Goal: Register for event/course

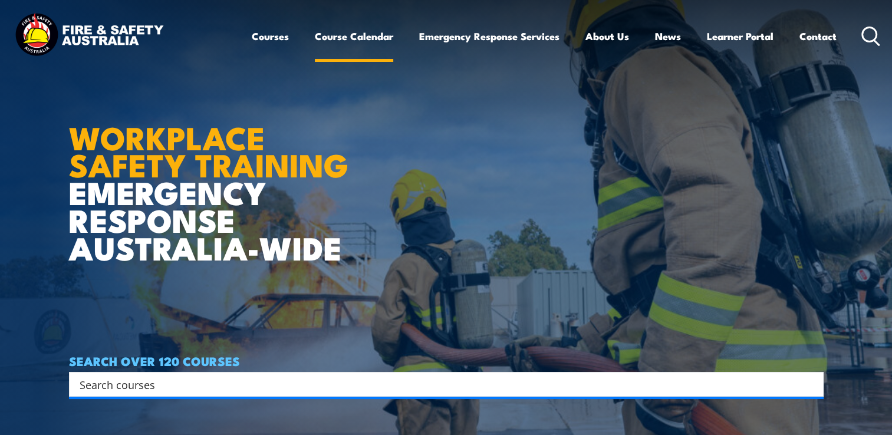
click at [350, 34] on link "Course Calendar" at bounding box center [354, 36] width 78 height 31
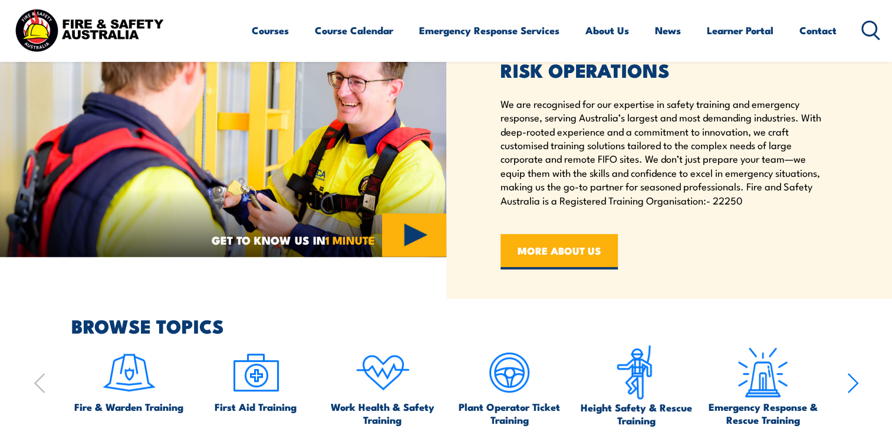
scroll to position [472, 0]
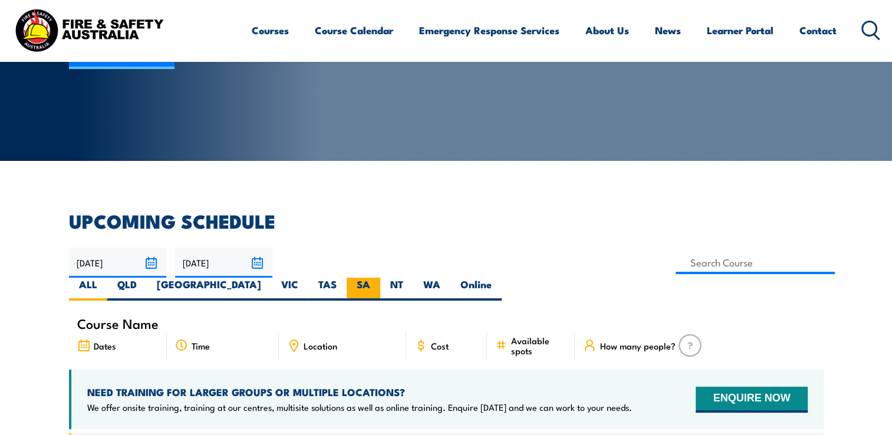
click at [413, 278] on label "NT" at bounding box center [396, 289] width 33 height 23
click at [411, 278] on input "NT" at bounding box center [407, 282] width 8 height 8
radio input "true"
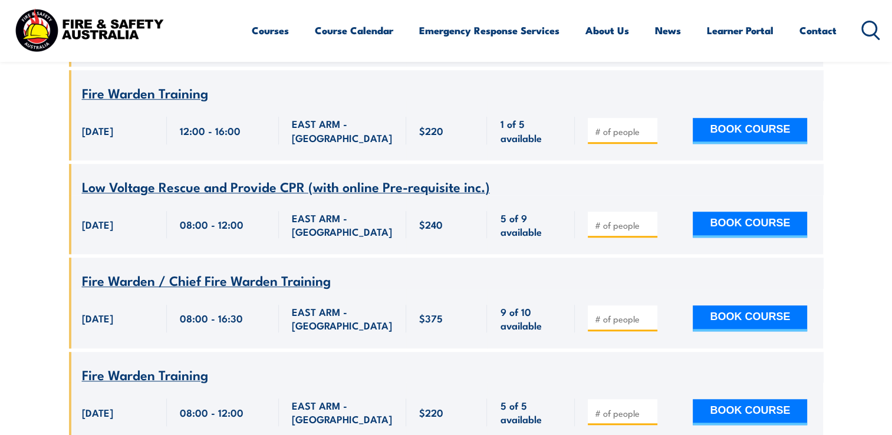
scroll to position [979, 0]
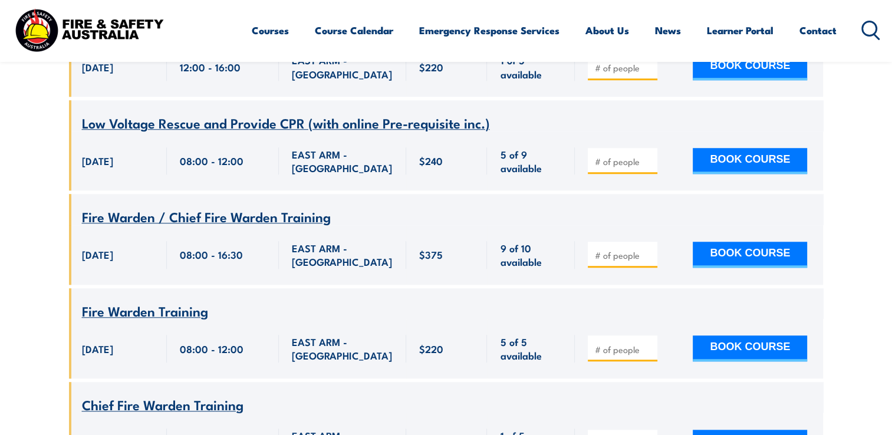
click at [118, 301] on span "Fire Warden Training" at bounding box center [145, 311] width 126 height 20
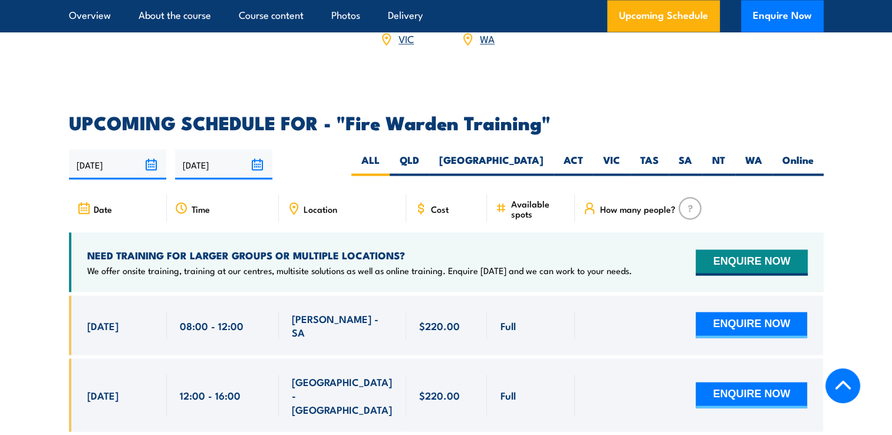
scroll to position [2122, 0]
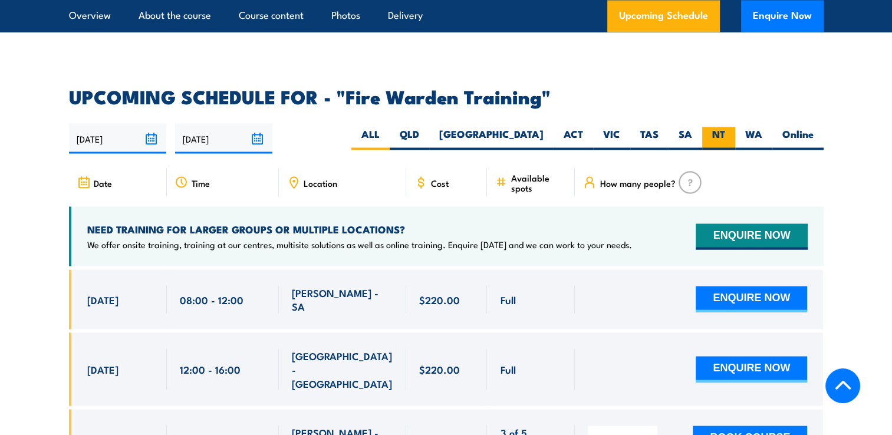
click at [719, 127] on label "NT" at bounding box center [718, 138] width 33 height 23
click at [725, 127] on input "NT" at bounding box center [729, 131] width 8 height 8
radio input "true"
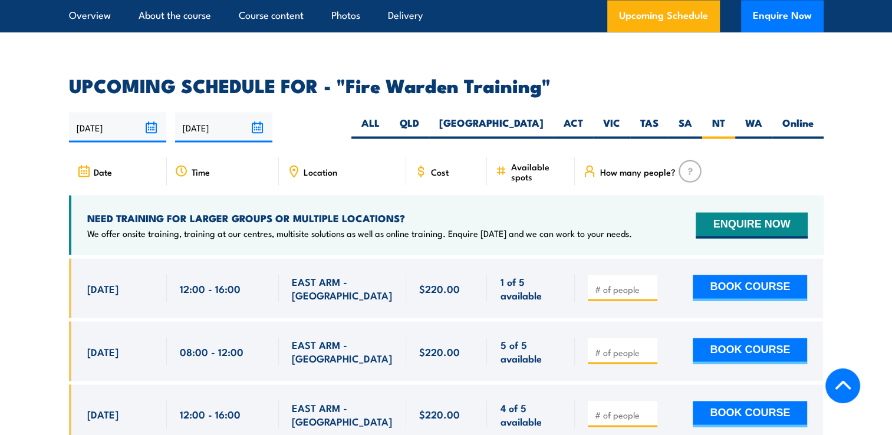
scroll to position [2193, 0]
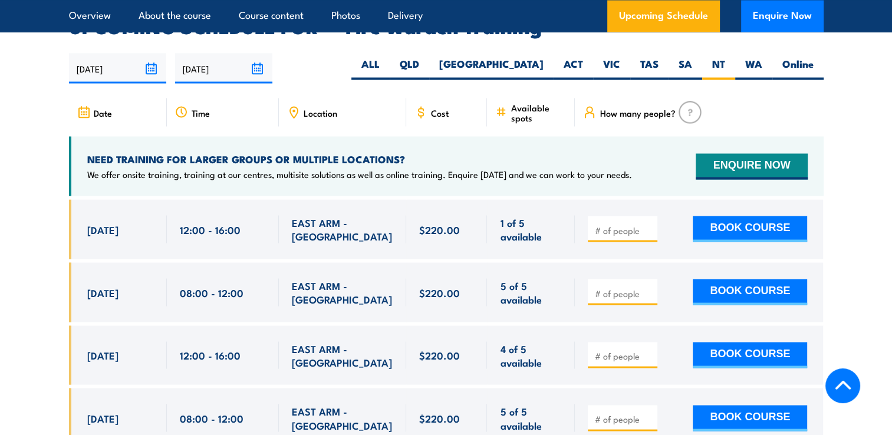
click at [467, 166] on div "NEED TRAINING FOR LARGER GROUPS OR MULTIPLE LOCATIONS? We offer onsite training…" at bounding box center [446, 166] width 755 height 60
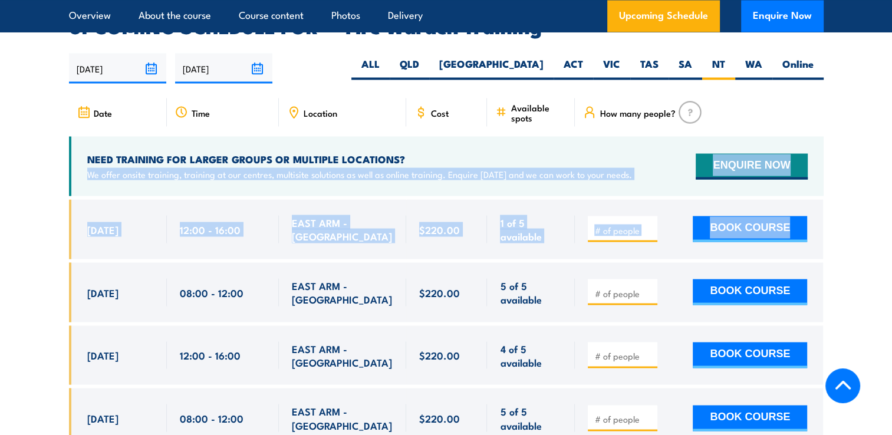
drag, startPoint x: 52, startPoint y: 157, endPoint x: 80, endPoint y: 231, distance: 78.2
drag, startPoint x: 80, startPoint y: 231, endPoint x: 83, endPoint y: 206, distance: 24.9
click at [83, 206] on div "[DATE] 12:00 - 12:00" at bounding box center [118, 229] width 98 height 60
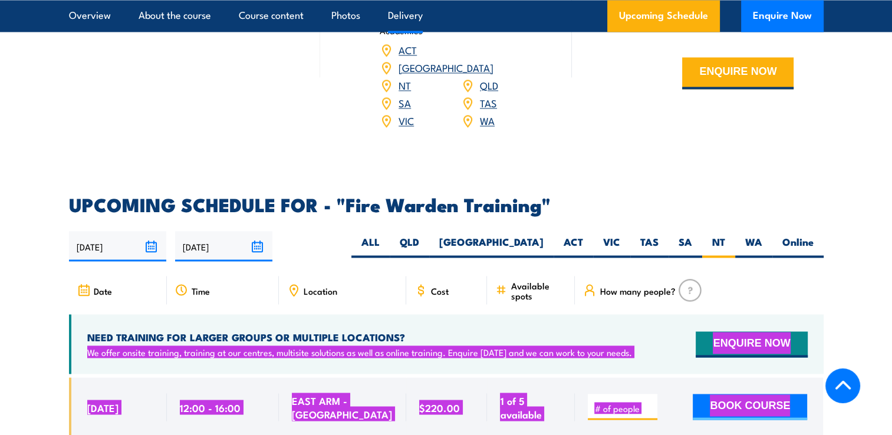
scroll to position [2016, 0]
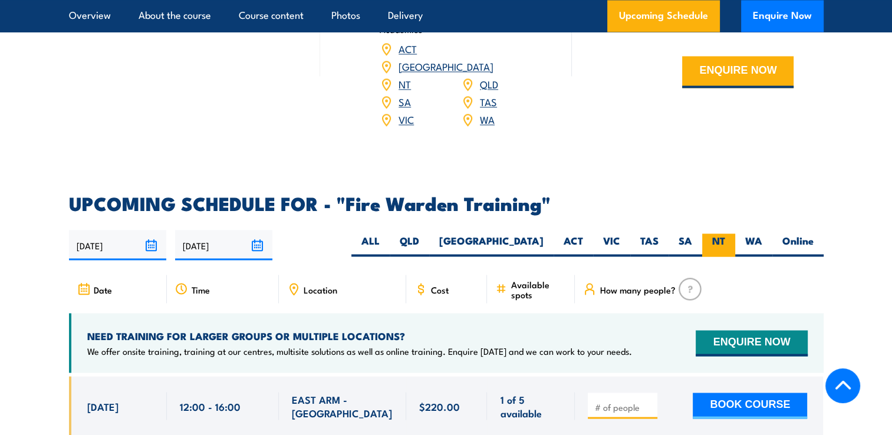
click at [710, 233] on label "NT" at bounding box center [718, 244] width 33 height 23
click at [725, 233] on input "NT" at bounding box center [729, 237] width 8 height 8
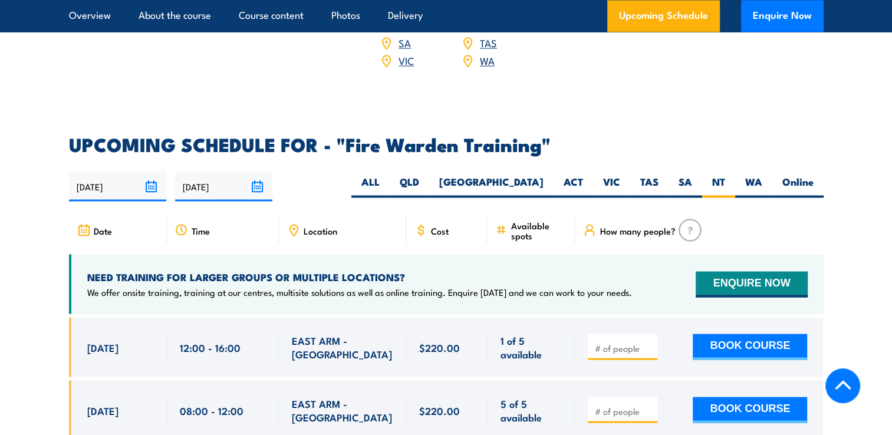
scroll to position [2134, 0]
